Goal: Communication & Community: Answer question/provide support

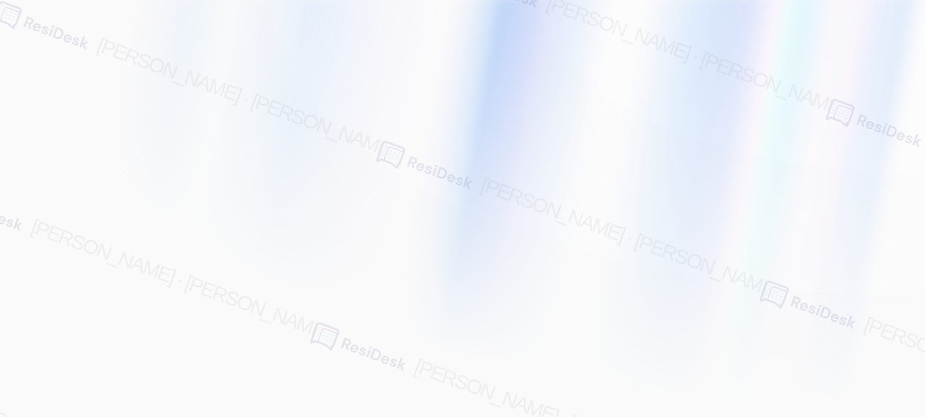
type input "[EMAIL_ADDRESS][PERSON_NAME][PERSON_NAME][PERSON_NAME][DOMAIN_NAME]"
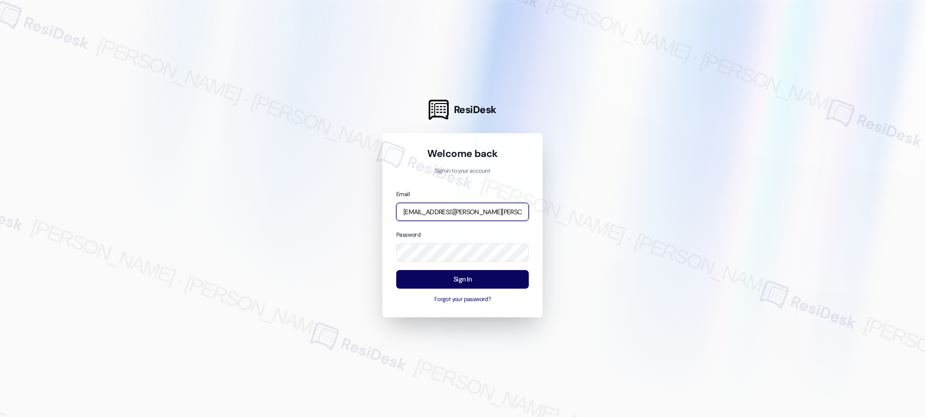
click at [467, 215] on input "[EMAIL_ADDRESS][PERSON_NAME][PERSON_NAME][PERSON_NAME][DOMAIN_NAME]" at bounding box center [462, 212] width 133 height 19
type input "[EMAIL_ADDRESS][PERSON_NAME][PERSON_NAME][DOMAIN_NAME]"
click at [469, 278] on button "Sign In" at bounding box center [462, 279] width 133 height 19
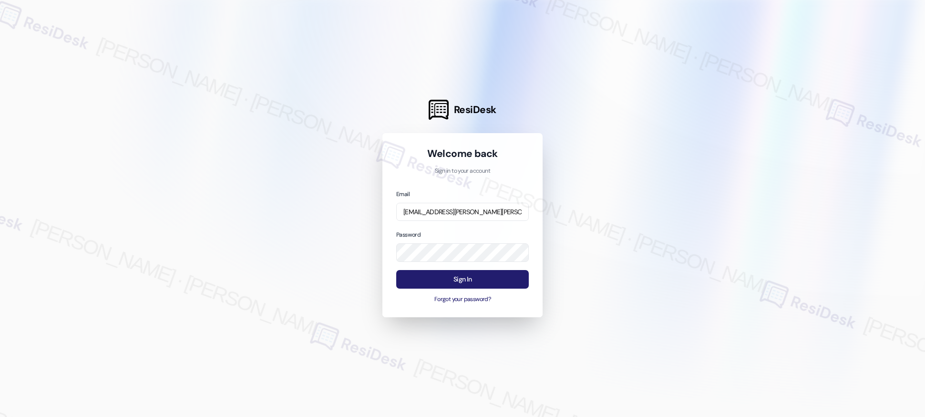
click at [464, 281] on button "Sign In" at bounding box center [462, 279] width 133 height 19
click at [465, 281] on button "Sign In" at bounding box center [462, 279] width 133 height 19
click at [464, 275] on button "Sign In" at bounding box center [462, 279] width 133 height 19
click at [463, 282] on button "Sign In" at bounding box center [462, 279] width 133 height 19
click at [459, 286] on button "Sign In" at bounding box center [462, 279] width 133 height 19
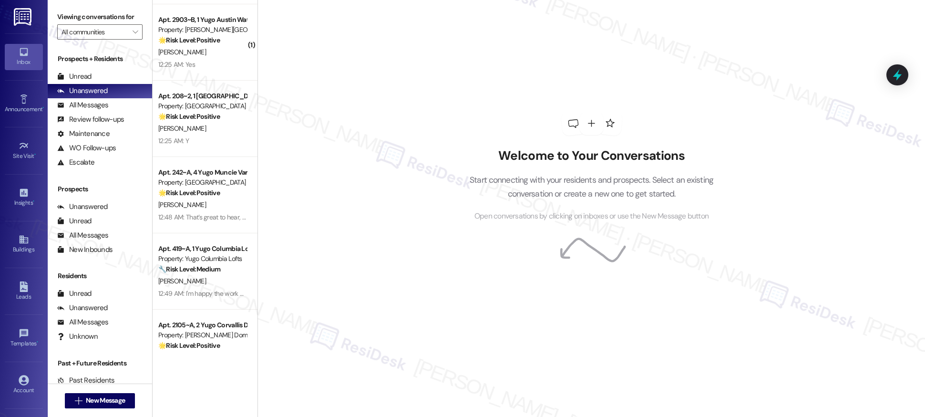
scroll to position [3466, 0]
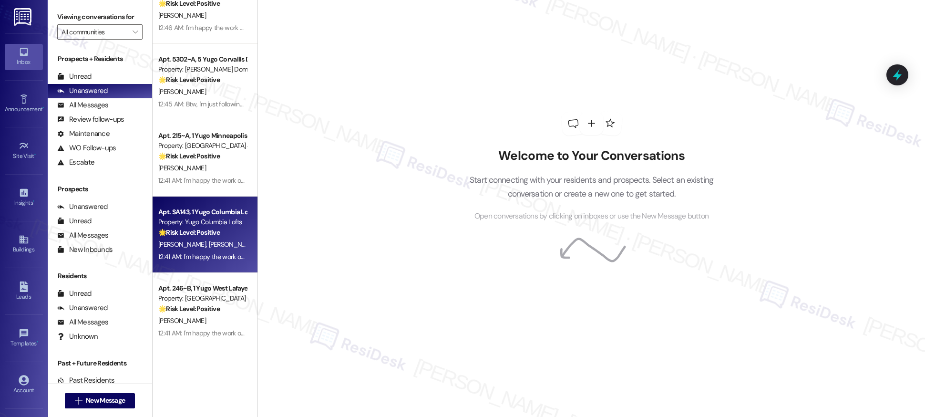
click at [222, 248] on div "[PERSON_NAME] [PERSON_NAME]" at bounding box center [202, 244] width 90 height 12
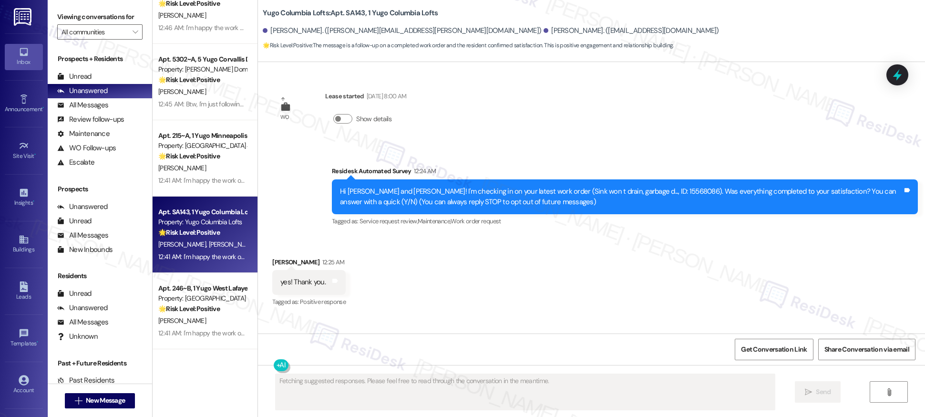
scroll to position [63, 0]
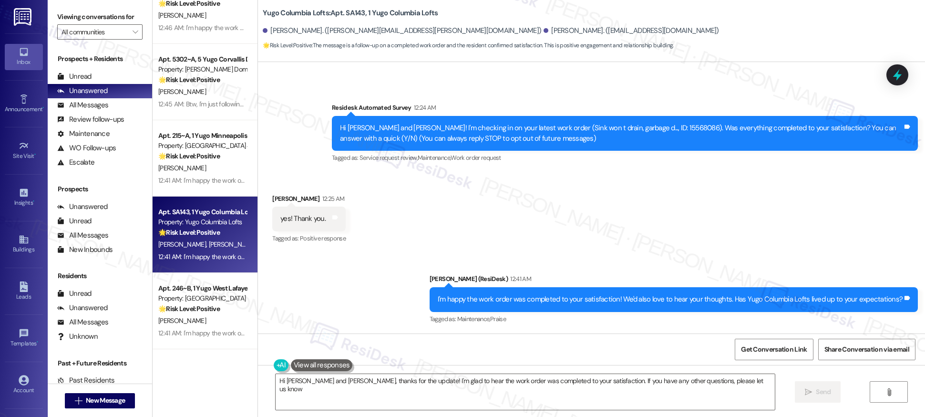
type textarea "Hi [PERSON_NAME] and [PERSON_NAME], thanks for the update! I'm glad to hear the…"
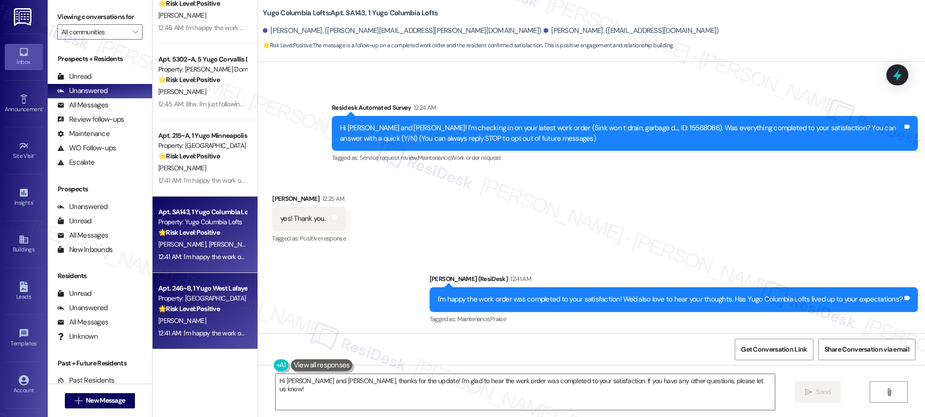
click at [211, 304] on strong "🌟 Risk Level: Positive" at bounding box center [189, 308] width 62 height 9
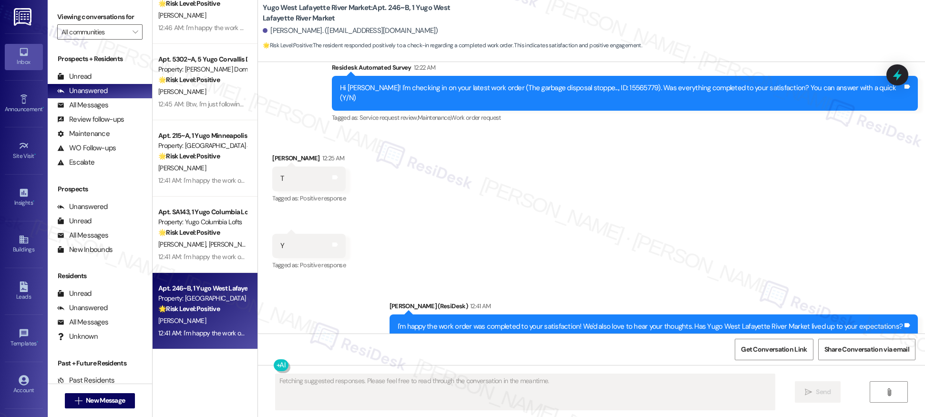
scroll to position [358, 0]
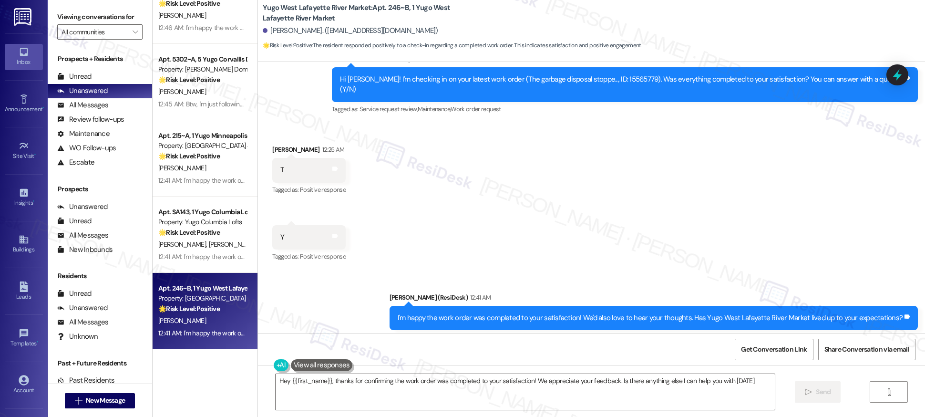
type textarea "Hey {{first_name}}, thanks for confirming the work order was completed to your …"
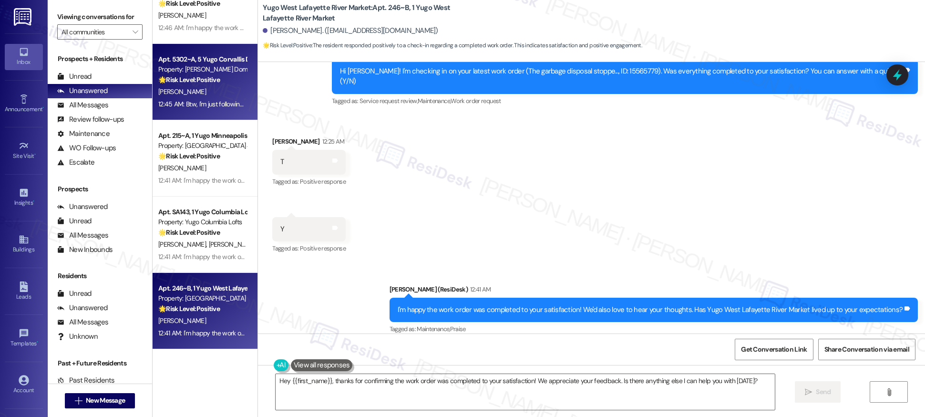
click at [196, 114] on div "Apt. 5302~A, 5 Yugo Corvallis Domain Property: [GEOGRAPHIC_DATA] Domain 🌟 Risk …" at bounding box center [205, 82] width 105 height 76
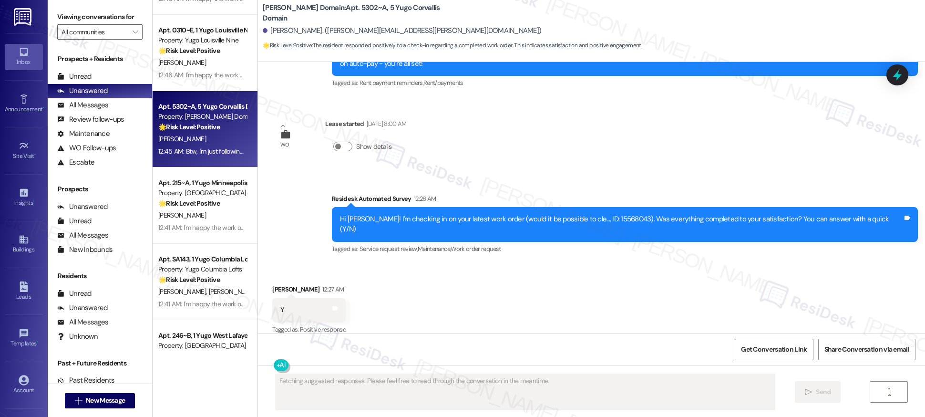
scroll to position [1835, 0]
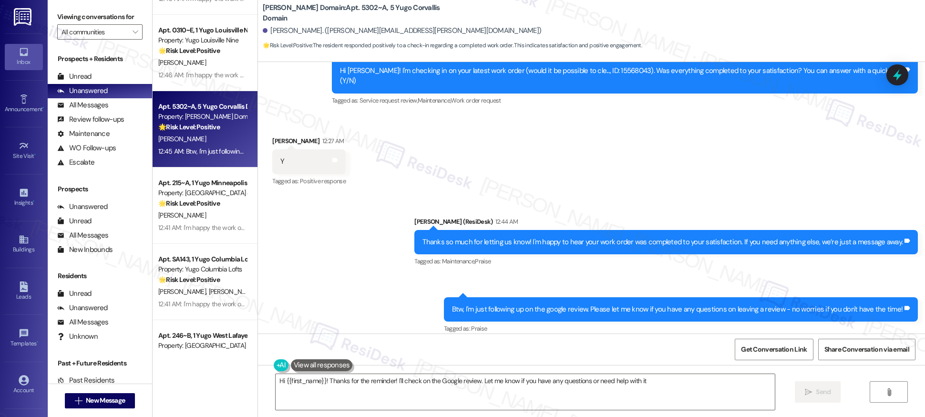
type textarea "Hi {{first_name}}! Thanks for the reminder! I'll check on the Google review. Le…"
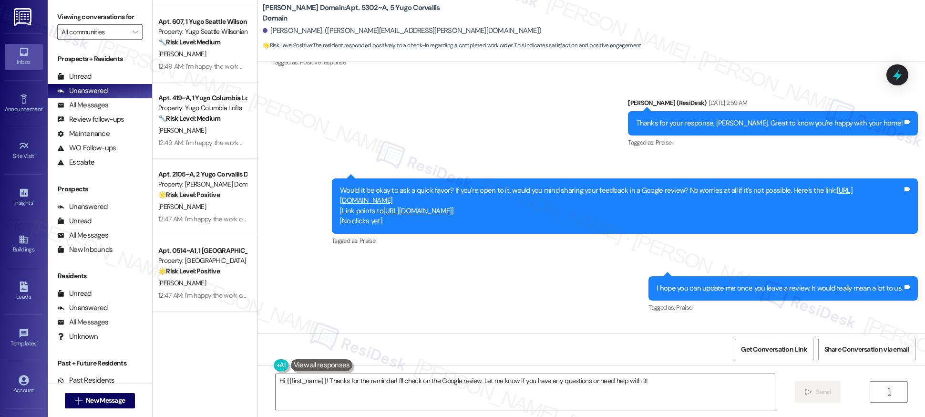
scroll to position [2845, 0]
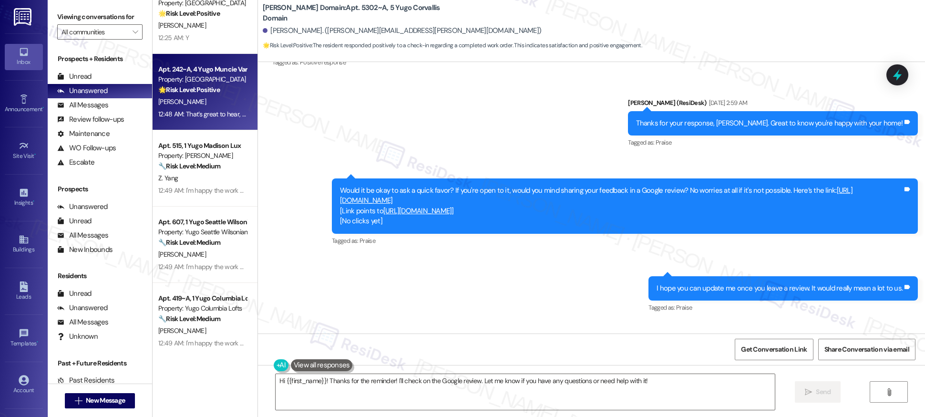
click at [206, 109] on div "12:48 AM: That’s great to hear, [PERSON_NAME]! Thanks for sharing, we’re so gla…" at bounding box center [202, 114] width 90 height 12
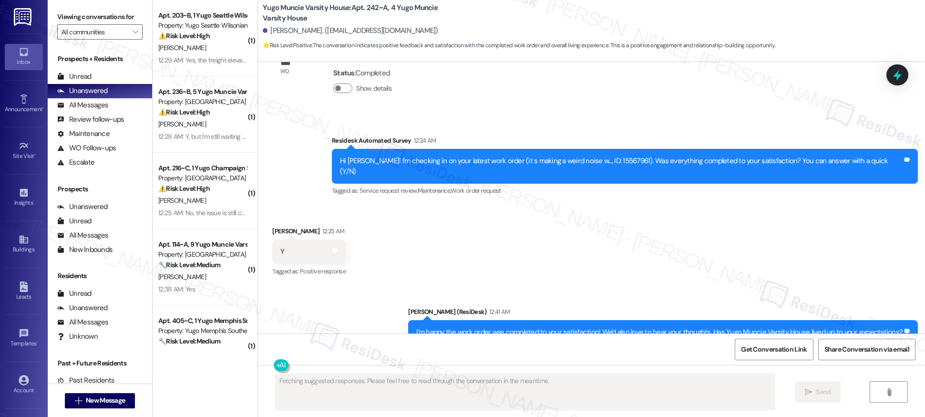
scroll to position [722, 0]
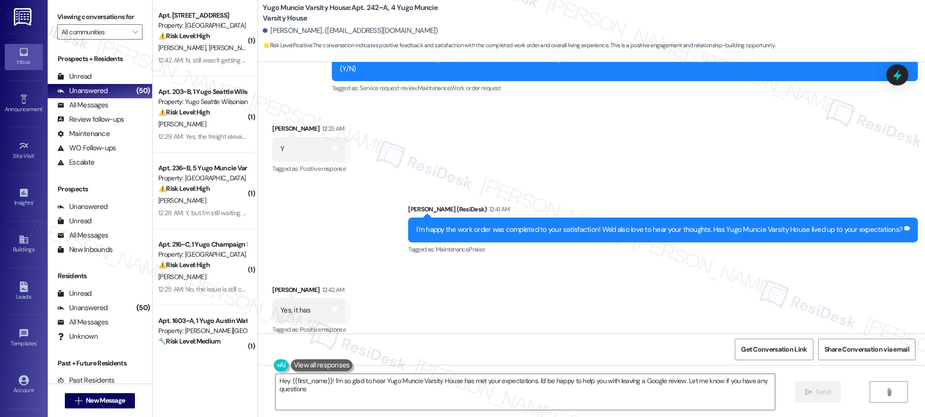
type textarea "Hey {{first_name}}! I'm so glad to hear Yugo Muncie Varsity House has met your …"
